Goal: Feedback & Contribution: Leave review/rating

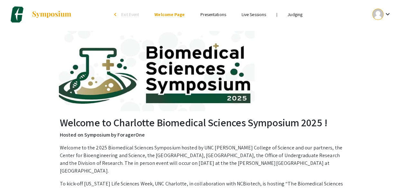
click at [385, 14] on mat-icon "keyboard_arrow_down" at bounding box center [388, 14] width 8 height 8
click at [307, 51] on div at bounding box center [203, 94] width 407 height 188
click at [298, 16] on link "Judging" at bounding box center [295, 15] width 15 height 6
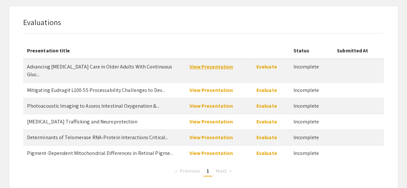
scroll to position [38, 0]
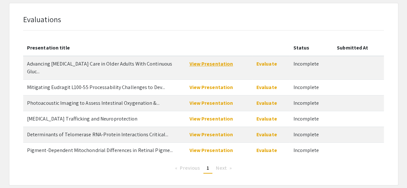
click at [209, 63] on link "View Presentation" at bounding box center [211, 64] width 44 height 7
click at [214, 84] on link "View Presentation" at bounding box center [211, 87] width 44 height 7
click at [214, 100] on link "View Presentation" at bounding box center [211, 103] width 44 height 7
click at [220, 116] on link "View Presentation" at bounding box center [211, 119] width 44 height 7
click at [222, 131] on link "View Presentation" at bounding box center [211, 134] width 44 height 7
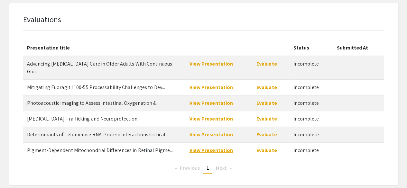
click at [206, 147] on link "View Presentation" at bounding box center [211, 150] width 44 height 7
click at [262, 65] on link "Evaluate" at bounding box center [267, 64] width 21 height 7
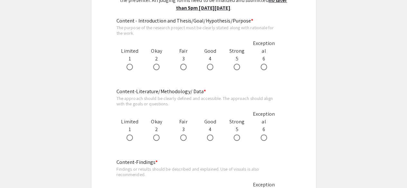
scroll to position [397, 0]
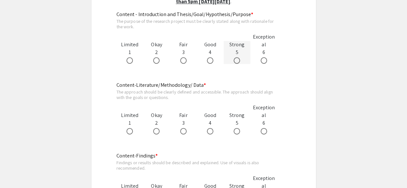
click at [236, 62] on span at bounding box center [237, 60] width 6 height 6
click at [236, 62] on input "radio" at bounding box center [237, 60] width 6 height 6
radio input "true"
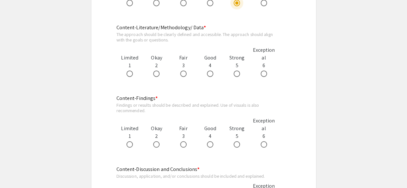
scroll to position [461, 0]
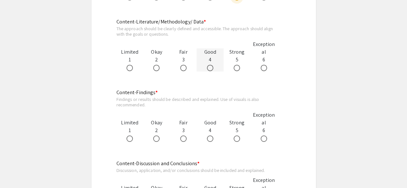
click at [211, 67] on span at bounding box center [210, 68] width 6 height 6
click at [211, 67] on input "radio" at bounding box center [210, 68] width 6 height 6
radio input "true"
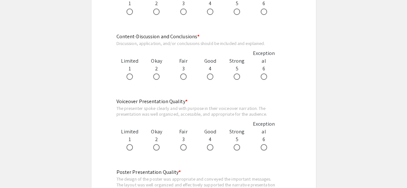
scroll to position [588, 0]
click at [238, 148] on span at bounding box center [237, 148] width 6 height 6
click at [238, 148] on input "radio" at bounding box center [237, 148] width 6 height 6
radio input "true"
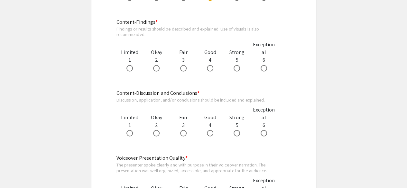
scroll to position [530, 0]
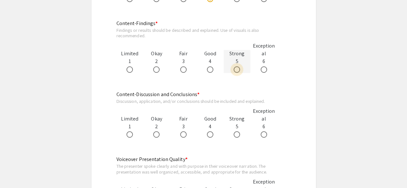
click at [239, 68] on span at bounding box center [237, 69] width 6 height 6
click at [239, 68] on input "radio" at bounding box center [237, 69] width 6 height 6
radio input "true"
click at [236, 137] on span at bounding box center [237, 134] width 6 height 6
click at [236, 137] on input "radio" at bounding box center [237, 134] width 6 height 6
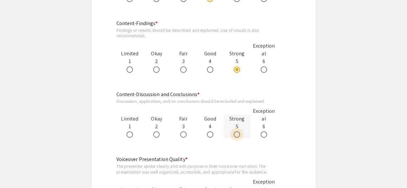
radio input "true"
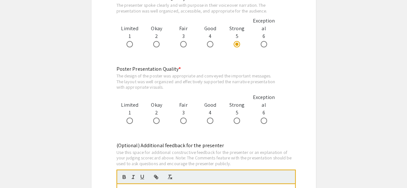
scroll to position [705, 0]
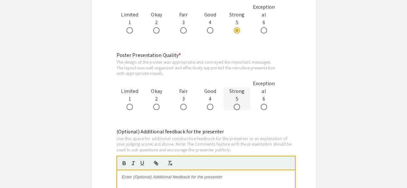
click at [238, 108] on span at bounding box center [237, 107] width 6 height 6
click at [238, 108] on input "radio" at bounding box center [237, 107] width 6 height 6
radio input "true"
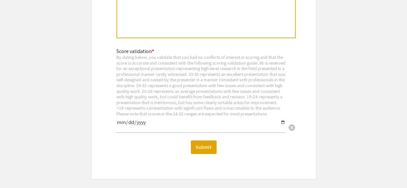
scroll to position [935, 0]
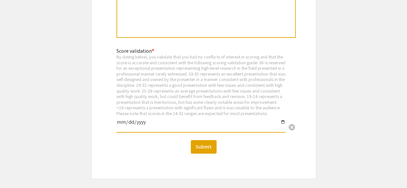
click at [132, 129] on input "date" at bounding box center [201, 124] width 169 height 11
click at [120, 128] on input "date" at bounding box center [201, 124] width 169 height 11
type input "2025-09-08"
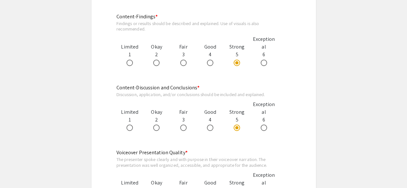
scroll to position [556, 0]
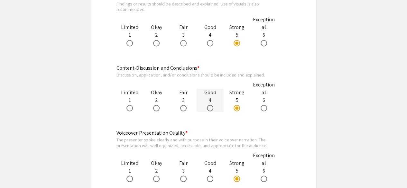
click at [209, 109] on span at bounding box center [210, 108] width 6 height 6
click at [209, 109] on input "radio" at bounding box center [210, 108] width 6 height 6
radio input "true"
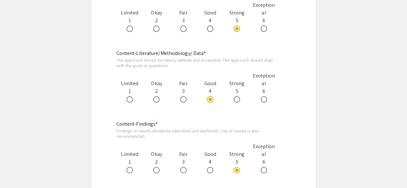
scroll to position [440, 0]
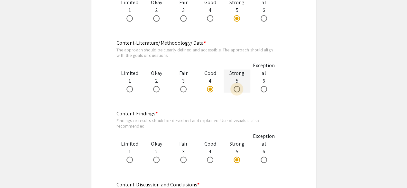
click at [237, 87] on span at bounding box center [237, 89] width 6 height 6
click at [237, 87] on input "radio" at bounding box center [237, 89] width 6 height 6
radio input "true"
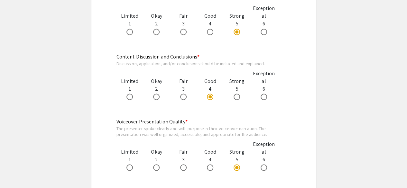
scroll to position [590, 0]
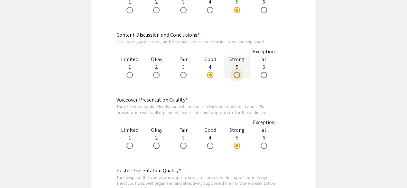
click at [237, 73] on span at bounding box center [237, 75] width 6 height 6
click at [237, 73] on input "radio" at bounding box center [237, 75] width 6 height 6
radio input "true"
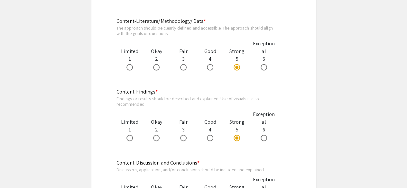
scroll to position [462, 0]
click at [211, 138] on span at bounding box center [210, 138] width 6 height 6
click at [211, 138] on input "radio" at bounding box center [210, 138] width 6 height 6
radio input "true"
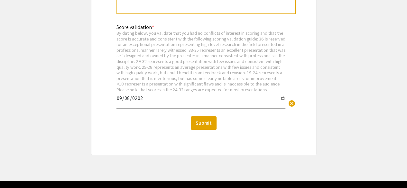
scroll to position [963, 0]
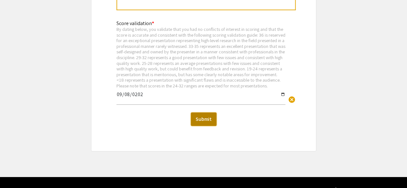
click at [199, 126] on button "Submit" at bounding box center [204, 120] width 26 height 14
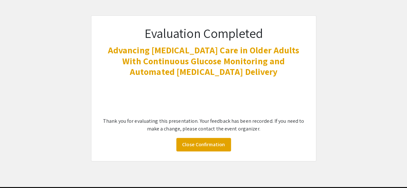
scroll to position [47, 0]
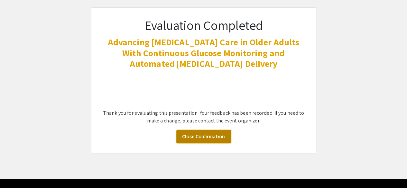
click at [209, 135] on link "Close Confirmation" at bounding box center [203, 137] width 55 height 14
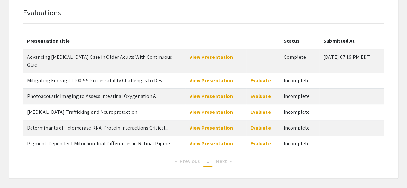
scroll to position [45, 0]
click at [261, 77] on link "Evaluate" at bounding box center [261, 80] width 21 height 7
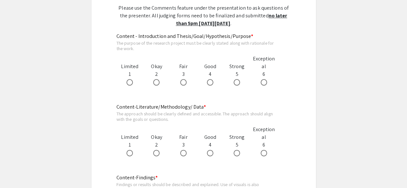
scroll to position [350, 0]
click at [237, 83] on span at bounding box center [237, 82] width 6 height 6
click at [237, 83] on input "radio" at bounding box center [237, 82] width 6 height 6
radio input "true"
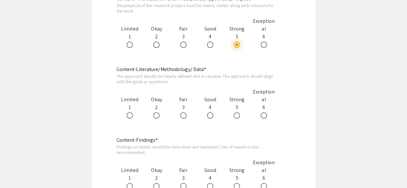
scroll to position [392, 0]
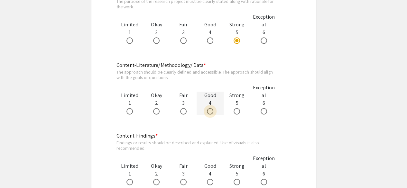
click at [211, 112] on span at bounding box center [210, 111] width 6 height 6
click at [211, 112] on input "radio" at bounding box center [210, 111] width 6 height 6
radio input "true"
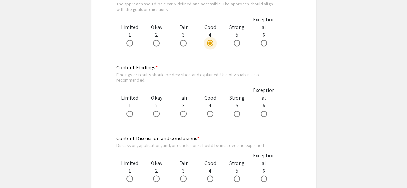
scroll to position [461, 0]
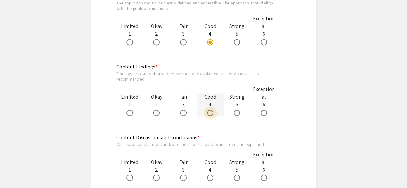
click at [211, 114] on span at bounding box center [210, 113] width 6 height 6
click at [211, 114] on input "radio" at bounding box center [210, 113] width 6 height 6
radio input "true"
click at [238, 114] on span at bounding box center [237, 113] width 6 height 6
click at [238, 114] on input "radio" at bounding box center [237, 113] width 6 height 6
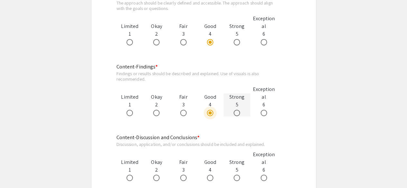
radio input "true"
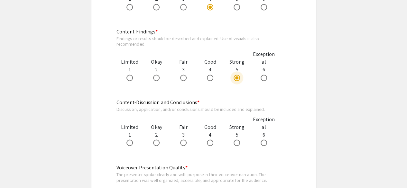
scroll to position [503, 0]
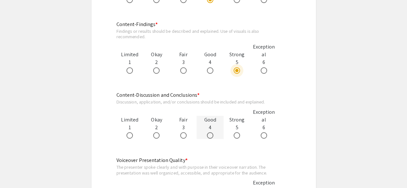
click at [208, 136] on span at bounding box center [210, 135] width 6 height 6
click at [208, 136] on input "radio" at bounding box center [210, 135] width 6 height 6
radio input "true"
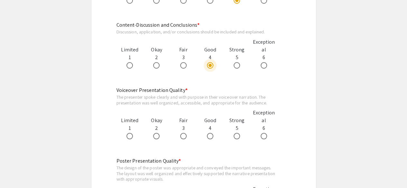
scroll to position [576, 0]
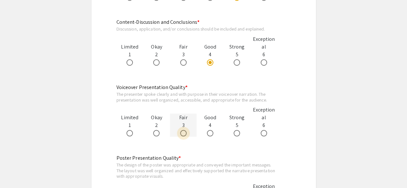
click at [185, 135] on span at bounding box center [183, 133] width 6 height 6
click at [185, 135] on input "radio" at bounding box center [183, 133] width 6 height 6
radio input "true"
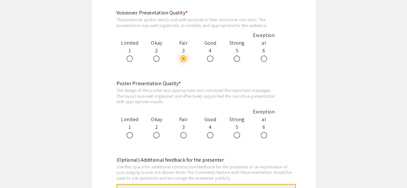
scroll to position [651, 0]
click at [236, 137] on span at bounding box center [237, 135] width 6 height 6
click at [236, 137] on input "radio" at bounding box center [237, 135] width 6 height 6
radio input "true"
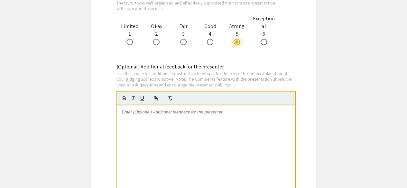
scroll to position [746, 0]
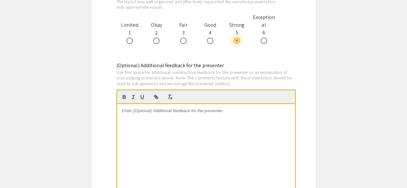
click at [173, 114] on div at bounding box center [206, 152] width 178 height 97
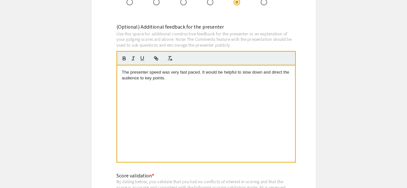
scroll to position [784, 0]
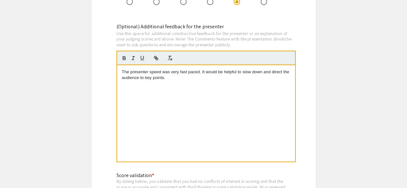
click at [121, 72] on div "The presenter speed was very fast paced. It would be helpful to slow down and d…" at bounding box center [206, 113] width 178 height 97
drag, startPoint x: 183, startPoint y: 73, endPoint x: 262, endPoint y: 70, distance: 79.3
click at [262, 70] on p "This is really exciting research! The presenter speed was very fast paced. It w…" at bounding box center [206, 75] width 168 height 12
click at [222, 72] on p "This is really exciting research! It would be helpful to slow down and direct t…" at bounding box center [206, 75] width 168 height 12
drag, startPoint x: 274, startPoint y: 72, endPoint x: 285, endPoint y: 83, distance: 15.0
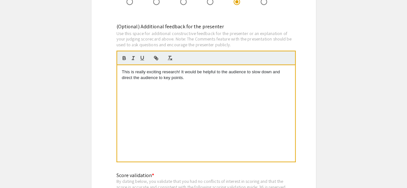
click at [285, 83] on div "This is really exciting research! It would be helpful to the audience to slow d…" at bounding box center [206, 113] width 178 height 97
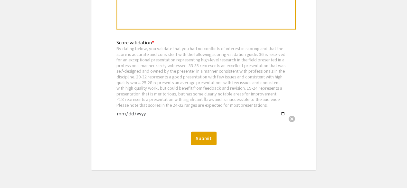
scroll to position [919, 0]
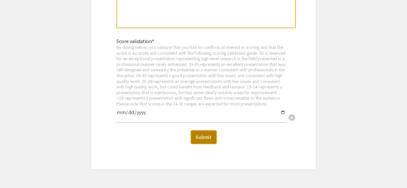
click at [204, 142] on button "Submit" at bounding box center [204, 138] width 26 height 14
click at [128, 119] on input "date" at bounding box center [201, 115] width 169 height 11
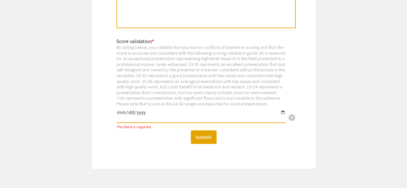
click at [128, 119] on input "date" at bounding box center [201, 115] width 169 height 11
click at [117, 121] on input "date" at bounding box center [201, 115] width 169 height 11
click at [123, 119] on input "date" at bounding box center [201, 115] width 169 height 11
type input "2025-09-08"
click at [204, 141] on button "Submit" at bounding box center [204, 138] width 26 height 14
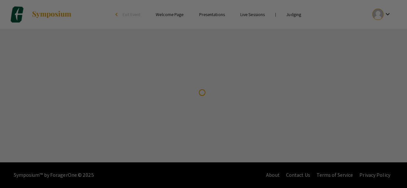
scroll to position [0, 0]
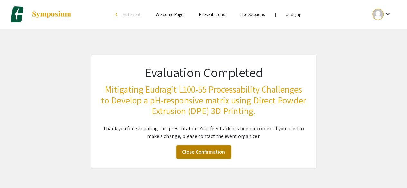
click at [207, 152] on link "Close Confirmation" at bounding box center [203, 153] width 55 height 14
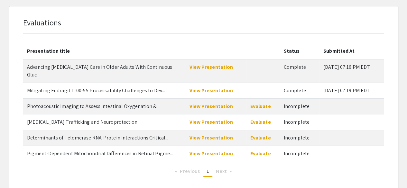
scroll to position [36, 0]
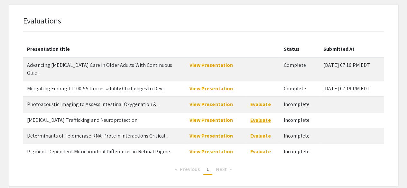
click at [258, 117] on link "Evaluate" at bounding box center [261, 120] width 21 height 7
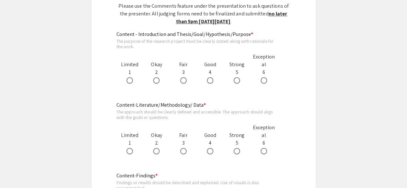
scroll to position [348, 0]
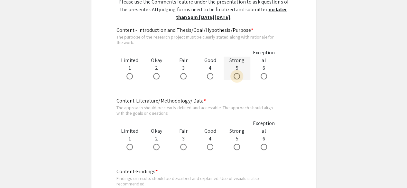
click at [236, 77] on span at bounding box center [237, 76] width 6 height 6
click at [236, 77] on input "radio" at bounding box center [237, 76] width 6 height 6
radio input "true"
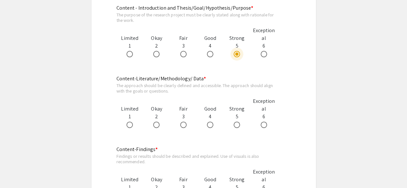
scroll to position [373, 0]
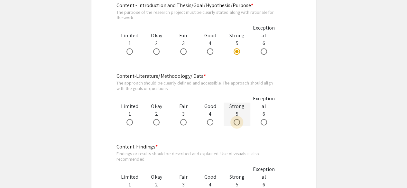
click at [238, 124] on span at bounding box center [237, 122] width 6 height 6
click at [238, 124] on input "radio" at bounding box center [237, 122] width 6 height 6
radio input "true"
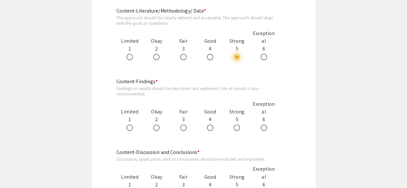
scroll to position [447, 0]
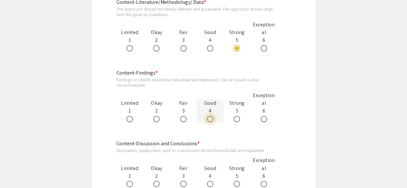
click at [210, 121] on span at bounding box center [210, 119] width 6 height 6
click at [210, 121] on input "radio" at bounding box center [210, 119] width 6 height 6
radio input "true"
drag, startPoint x: 210, startPoint y: 121, endPoint x: 217, endPoint y: 143, distance: 22.4
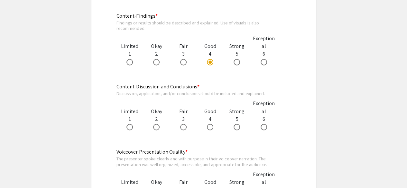
scroll to position [504, 0]
click at [181, 126] on span at bounding box center [183, 127] width 6 height 6
click at [181, 126] on input "radio" at bounding box center [183, 127] width 6 height 6
radio input "true"
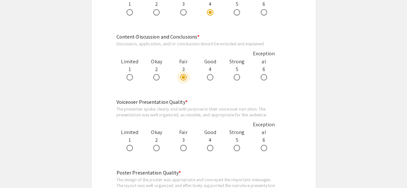
scroll to position [555, 0]
click at [237, 150] on span at bounding box center [237, 147] width 6 height 6
click at [237, 150] on input "radio" at bounding box center [237, 147] width 6 height 6
radio input "true"
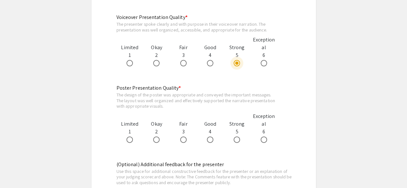
scroll to position [643, 0]
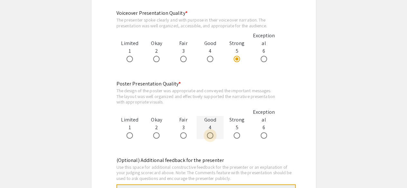
click at [211, 136] on span at bounding box center [210, 136] width 6 height 6
click at [211, 136] on input "radio" at bounding box center [210, 136] width 6 height 6
radio input "true"
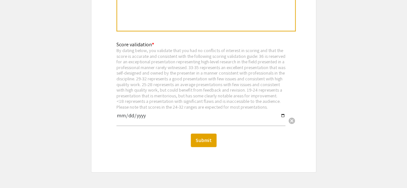
scroll to position [923, 0]
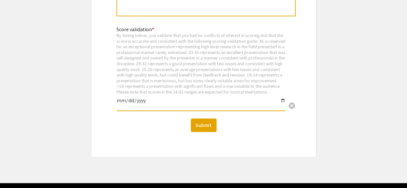
click at [127, 107] on input "date" at bounding box center [201, 103] width 169 height 11
click at [120, 107] on input "date" at bounding box center [201, 103] width 169 height 11
type input "2025-09-08"
click at [213, 132] on button "Submit" at bounding box center [204, 126] width 26 height 14
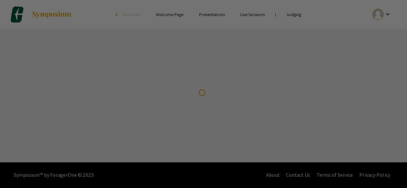
scroll to position [0, 0]
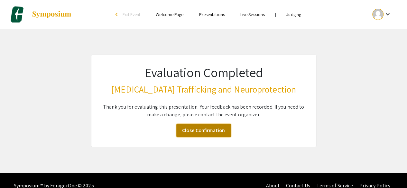
click at [206, 134] on link "Close Confirmation" at bounding box center [203, 131] width 55 height 14
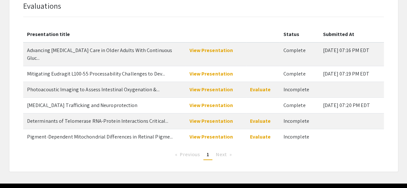
scroll to position [54, 0]
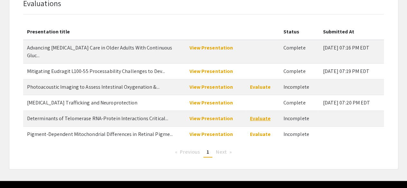
click at [259, 115] on link "Evaluate" at bounding box center [260, 118] width 21 height 7
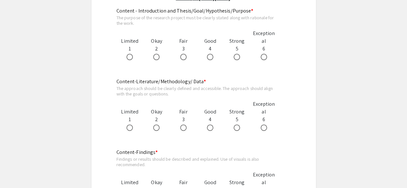
scroll to position [375, 0]
click at [264, 57] on span at bounding box center [264, 56] width 6 height 6
click at [264, 57] on input "radio" at bounding box center [264, 56] width 6 height 6
radio input "true"
click at [237, 128] on span at bounding box center [237, 127] width 6 height 6
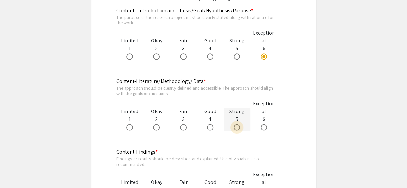
click at [237, 128] on input "radio" at bounding box center [237, 127] width 6 height 6
radio input "true"
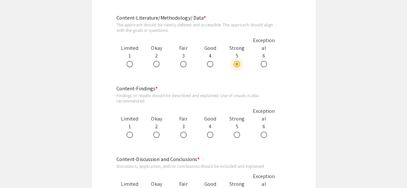
scroll to position [451, 0]
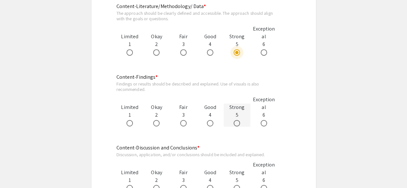
click at [238, 125] on span at bounding box center [237, 123] width 6 height 6
click at [238, 125] on input "radio" at bounding box center [237, 123] width 6 height 6
radio input "true"
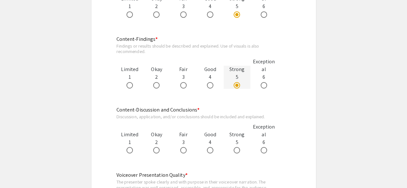
scroll to position [490, 0]
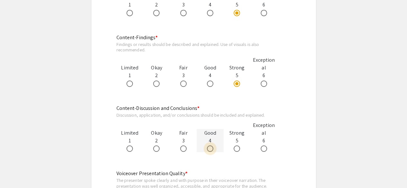
click at [211, 149] on span at bounding box center [210, 149] width 6 height 6
click at [211, 149] on input "radio" at bounding box center [210, 149] width 6 height 6
radio input "true"
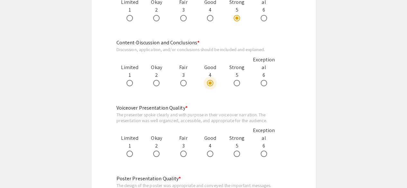
scroll to position [566, 0]
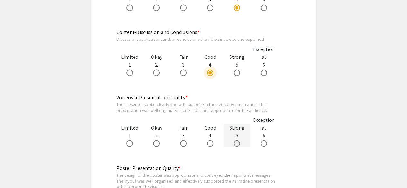
click at [236, 144] on span at bounding box center [237, 143] width 6 height 6
click at [236, 144] on input "radio" at bounding box center [237, 143] width 6 height 6
radio input "true"
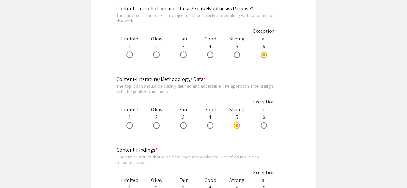
scroll to position [377, 0]
click at [236, 55] on span at bounding box center [237, 55] width 6 height 6
click at [236, 55] on input "radio" at bounding box center [237, 55] width 6 height 6
radio input "true"
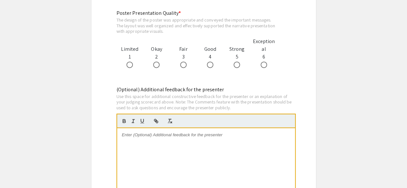
scroll to position [714, 0]
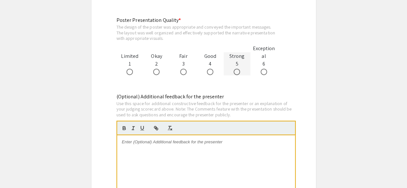
click at [238, 71] on span at bounding box center [237, 72] width 6 height 6
click at [238, 71] on input "radio" at bounding box center [237, 72] width 6 height 6
radio input "true"
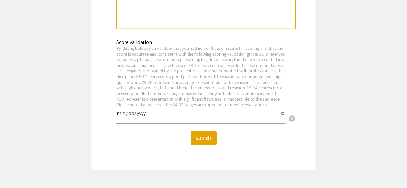
scroll to position [918, 0]
click at [121, 119] on input "date" at bounding box center [201, 115] width 169 height 11
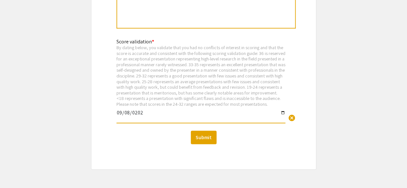
type input "2025-09-08"
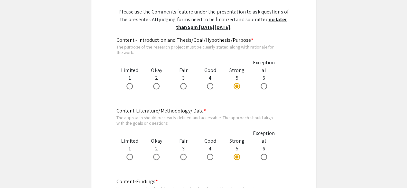
scroll to position [346, 0]
click at [263, 158] on span at bounding box center [264, 157] width 6 height 6
click at [263, 158] on input "radio" at bounding box center [264, 157] width 6 height 6
radio input "true"
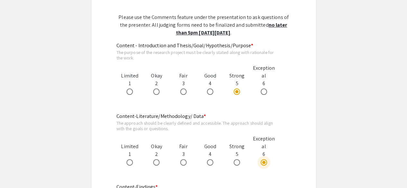
scroll to position [340, 0]
click at [261, 92] on span at bounding box center [264, 92] width 6 height 6
click at [261, 92] on input "radio" at bounding box center [264, 92] width 6 height 6
radio input "true"
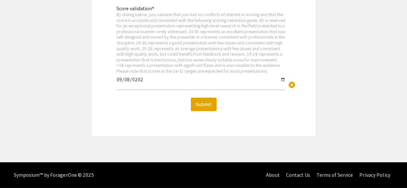
scroll to position [957, 0]
click at [199, 107] on button "Submit" at bounding box center [204, 105] width 26 height 14
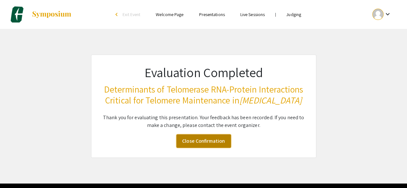
click at [197, 148] on link "Close Confirmation" at bounding box center [203, 142] width 55 height 14
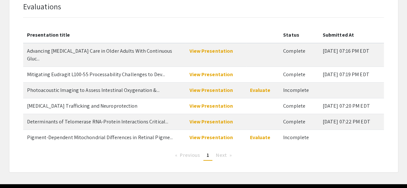
scroll to position [64, 0]
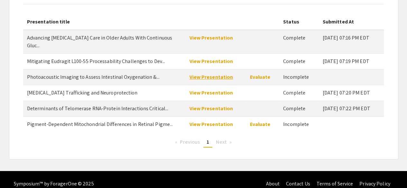
click at [214, 74] on link "View Presentation" at bounding box center [211, 77] width 44 height 7
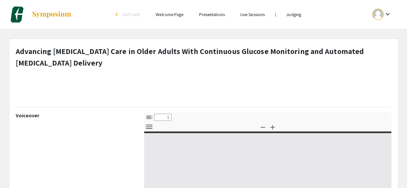
select select "custom"
type input "0"
select select "custom"
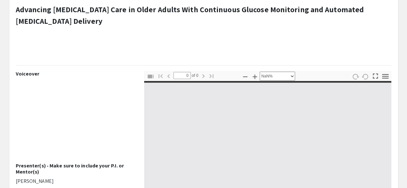
type input "1"
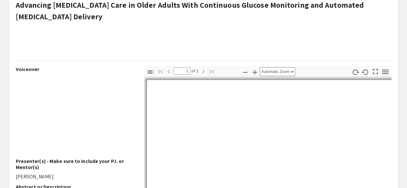
scroll to position [51, 0]
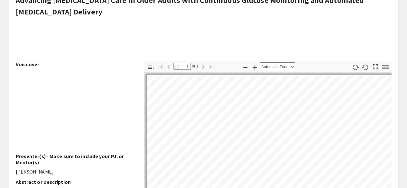
select select "auto"
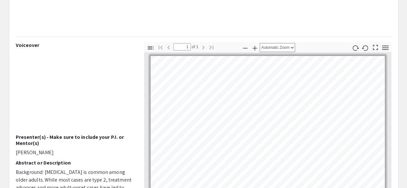
scroll to position [70, 0]
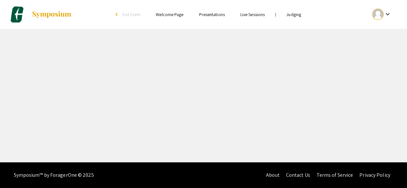
select select "custom"
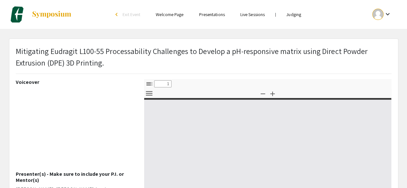
type input "0"
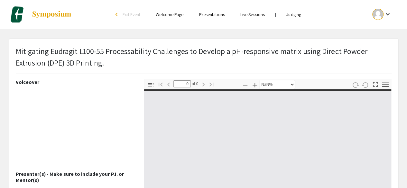
select select "auto"
type input "1"
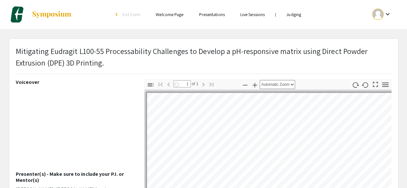
select select "auto"
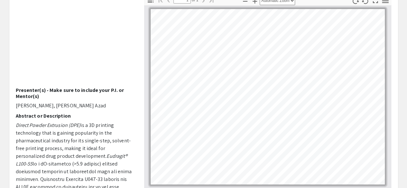
scroll to position [92, 0]
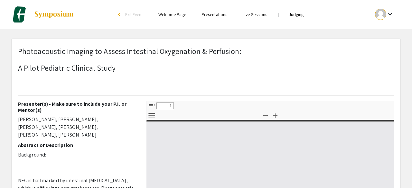
select select "custom"
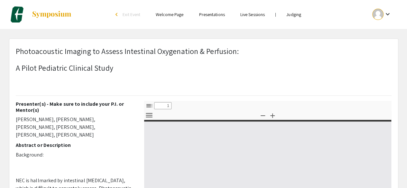
type input "0"
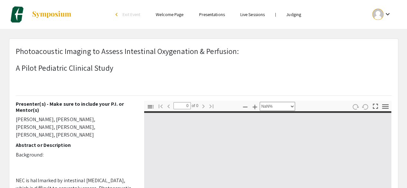
select select "auto"
type input "1"
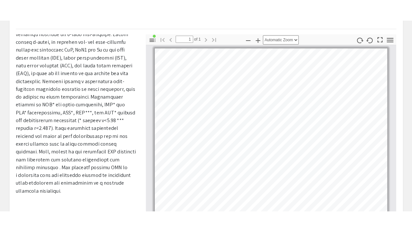
scroll to position [326, 0]
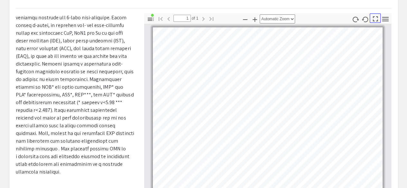
click at [375, 20] on icon "button" at bounding box center [375, 18] width 9 height 9
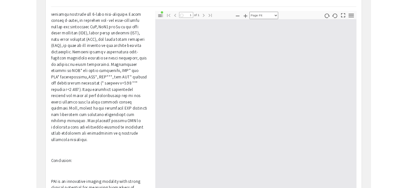
scroll to position [232, 0]
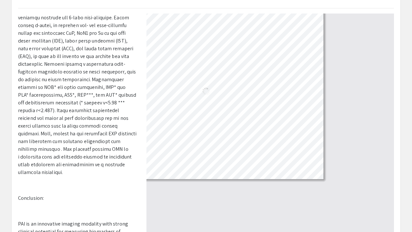
select select "auto"
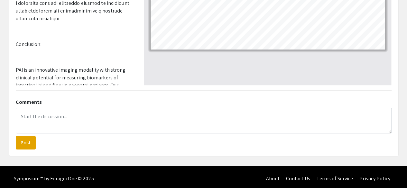
scroll to position [244, 0]
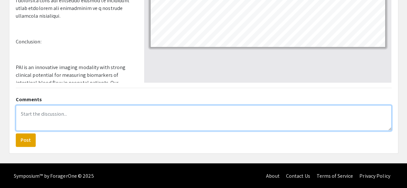
click at [72, 112] on textarea at bounding box center [204, 118] width 376 height 26
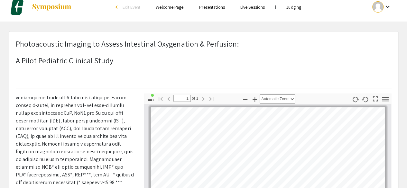
scroll to position [0, 0]
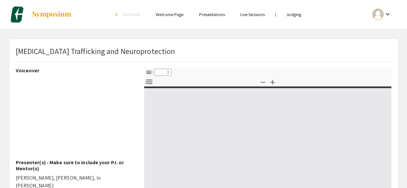
select select "custom"
type input "0"
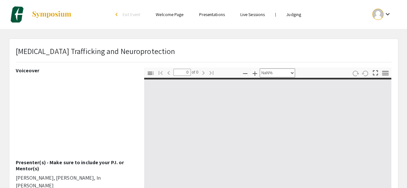
select select "auto"
type input "1"
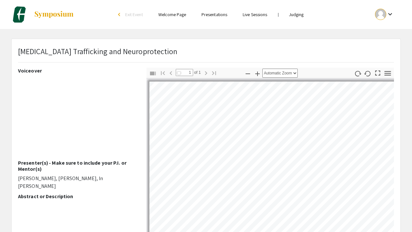
select select "auto"
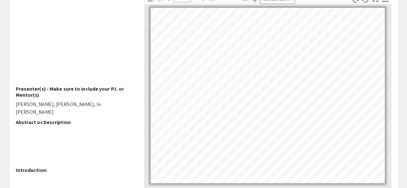
scroll to position [74, 0]
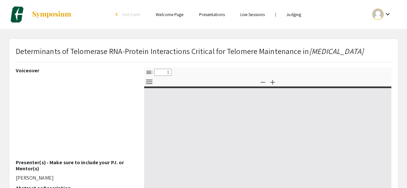
select select "custom"
type input "0"
select select "custom"
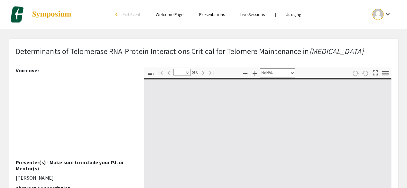
type input "1"
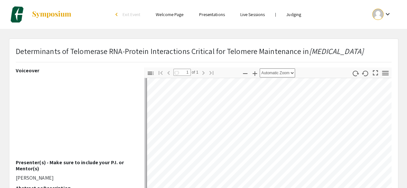
scroll to position [34, 0]
select select "auto"
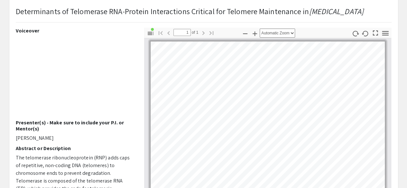
scroll to position [39, 0]
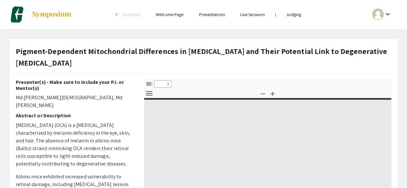
select select "custom"
type input "0"
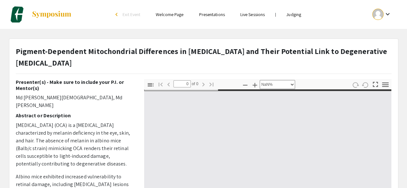
select select "auto"
type input "1"
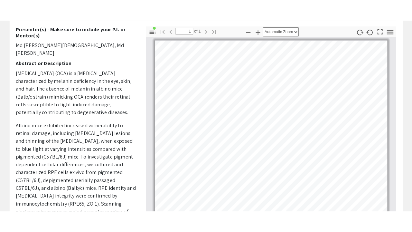
scroll to position [79, 0]
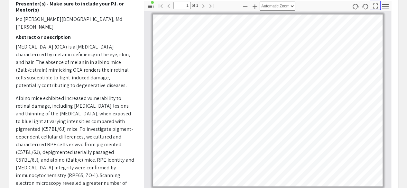
click at [377, 8] on icon "button" at bounding box center [375, 6] width 9 height 9
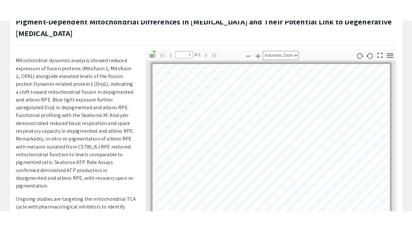
scroll to position [43, 0]
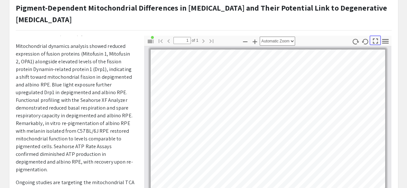
click at [374, 41] on icon "button" at bounding box center [375, 41] width 9 height 9
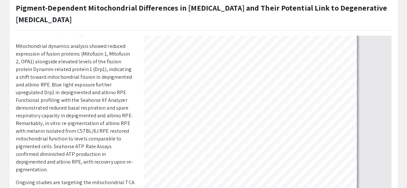
select select "auto"
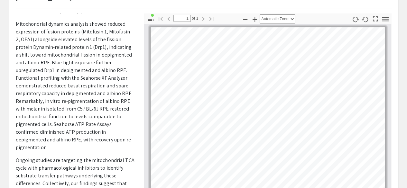
scroll to position [65, 0]
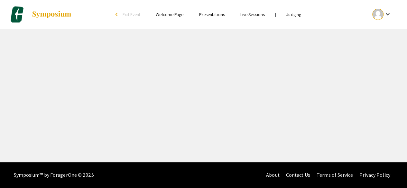
select select "custom"
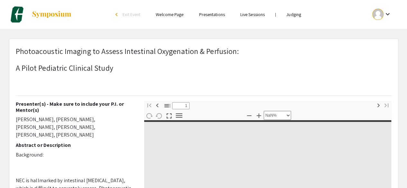
type input "0"
select select "custom"
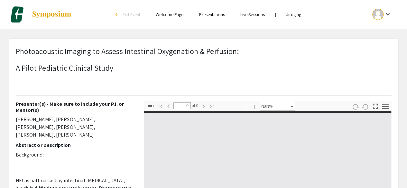
type input "1"
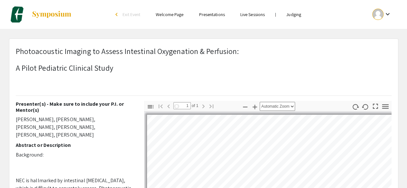
select select "auto"
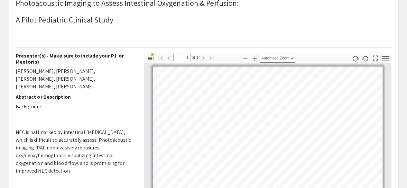
scroll to position [50, 0]
